Goal: Task Accomplishment & Management: Manage account settings

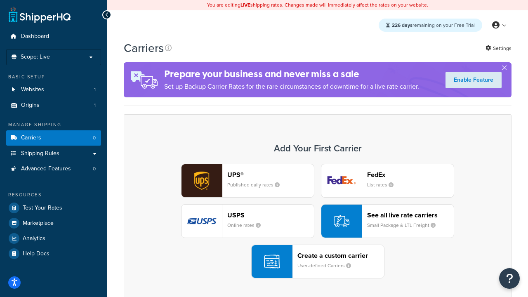
click at [317, 221] on div "UPS® Published daily rates FedEx List rates USPS Online rates See all live rate…" at bounding box center [317, 221] width 370 height 115
click at [410, 174] on header "FedEx" at bounding box center [410, 175] width 87 height 8
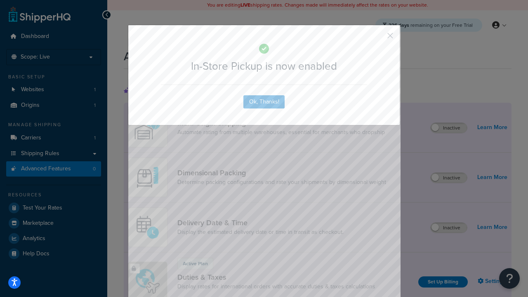
scroll to position [267, 0]
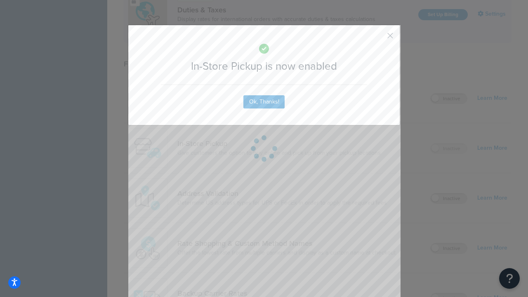
click at [378, 38] on button "button" at bounding box center [378, 39] width 2 height 2
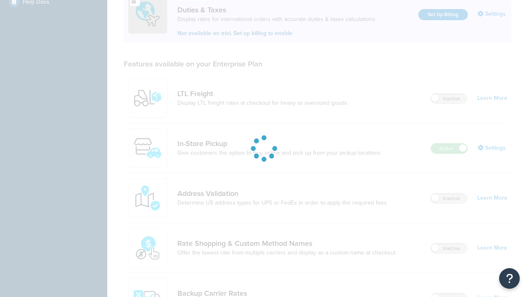
scroll to position [252, 0]
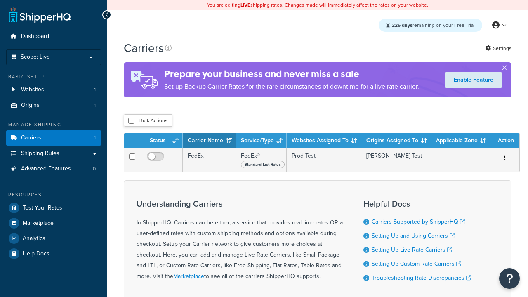
click at [131, 120] on input "checkbox" at bounding box center [131, 121] width 6 height 6
checkbox input "true"
click at [0, 0] on button "Delete" at bounding box center [0, 0] width 0 height 0
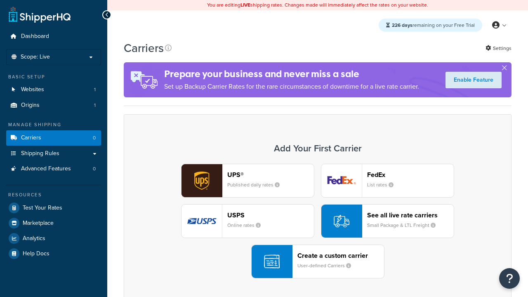
click at [317, 221] on div "UPS® Published daily rates FedEx List rates USPS Online rates See all live rate…" at bounding box center [317, 221] width 370 height 115
click at [317, 262] on small "User-defined Carriers" at bounding box center [327, 265] width 60 height 7
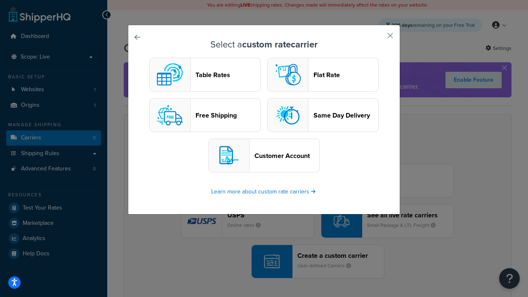
click at [205, 75] on header "Table Rates" at bounding box center [227, 75] width 65 height 8
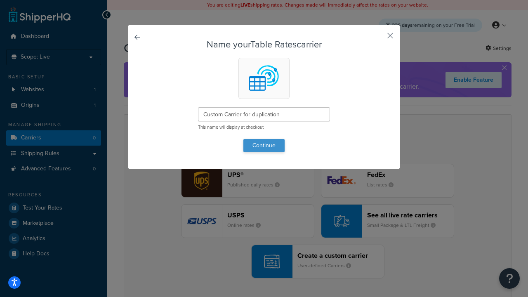
type input "Custom Carrier for duplication"
click at [264, 145] on button "Continue" at bounding box center [263, 145] width 41 height 13
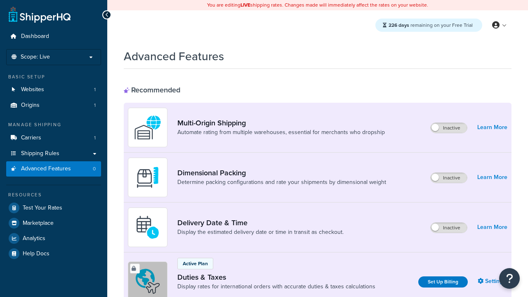
click at [449, 178] on label "Inactive" at bounding box center [448, 178] width 36 height 10
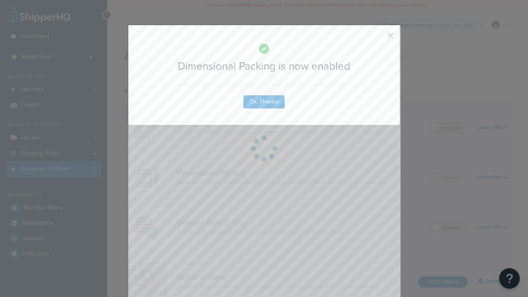
click at [378, 38] on button "button" at bounding box center [378, 39] width 2 height 2
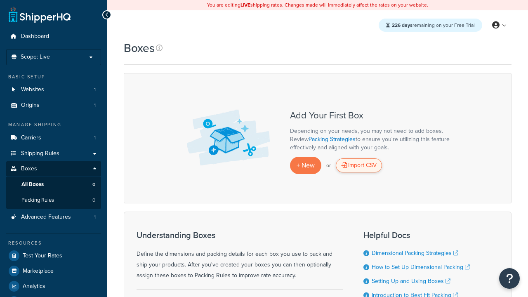
click at [359, 165] on div "Import CSV" at bounding box center [359, 165] width 46 height 14
